Goal: Find specific page/section

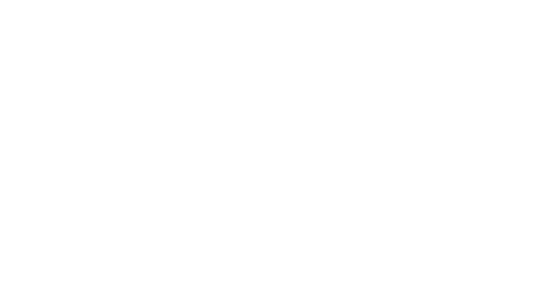
select select "Song"
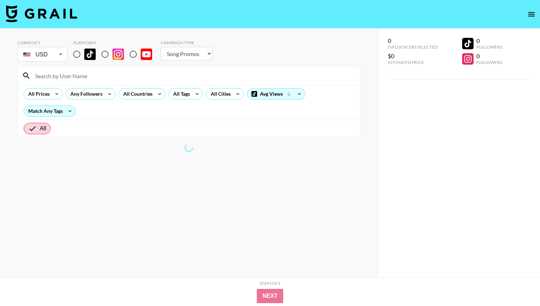
click at [77, 53] on input "radio" at bounding box center [76, 54] width 15 height 15
radio input "true"
click at [78, 68] on div at bounding box center [189, 75] width 342 height 19
click at [78, 76] on input at bounding box center [193, 75] width 325 height 11
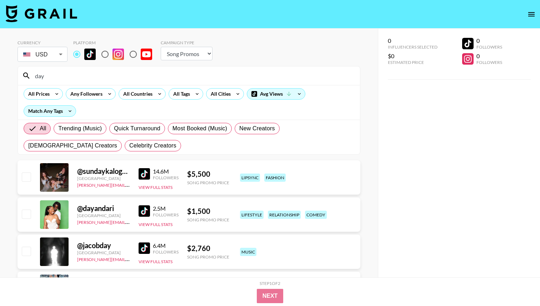
click at [139, 248] on img at bounding box center [144, 248] width 11 height 11
click at [332, 76] on input "day" at bounding box center [193, 75] width 325 height 11
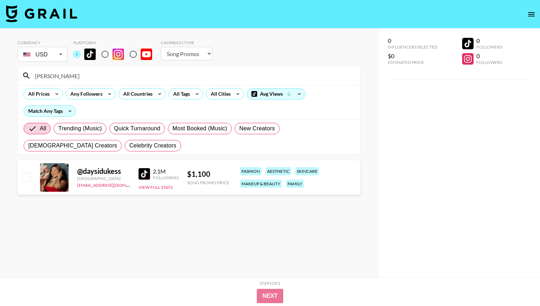
type input "[PERSON_NAME]"
click at [147, 173] on img at bounding box center [144, 173] width 11 height 11
